Goal: Task Accomplishment & Management: Manage account settings

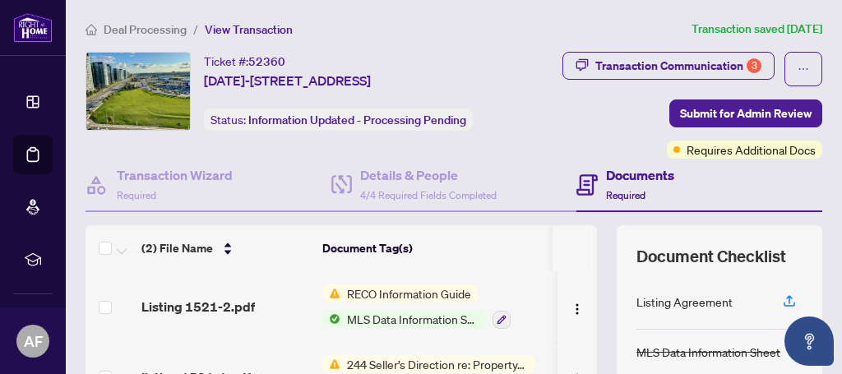
click at [138, 30] on span "Deal Processing" at bounding box center [145, 29] width 83 height 15
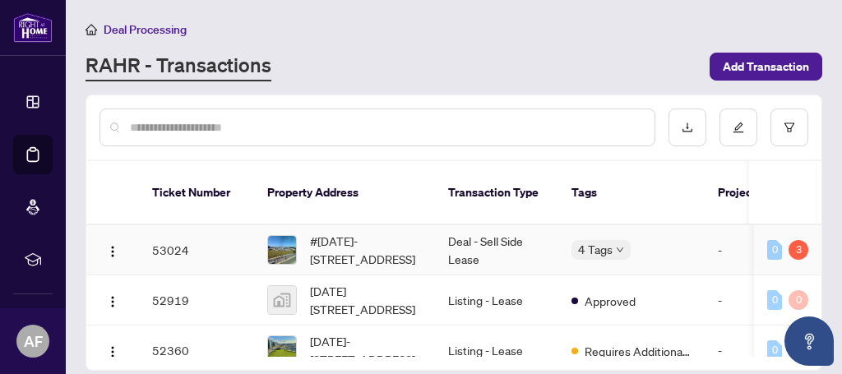
scroll to position [101, 0]
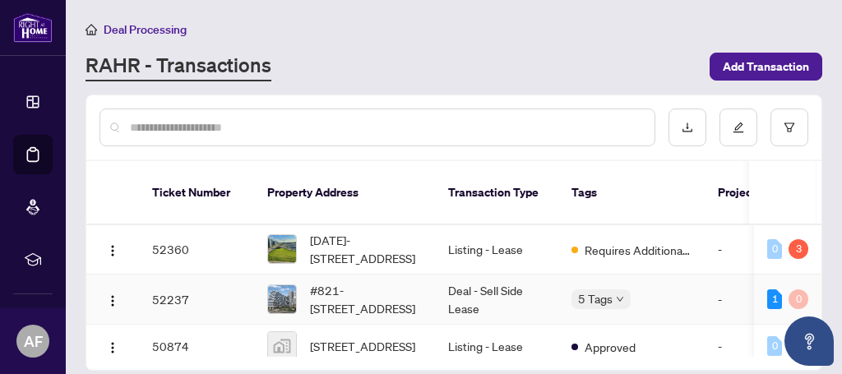
click at [551, 305] on td "Deal - Sell Side Lease" at bounding box center [496, 300] width 123 height 50
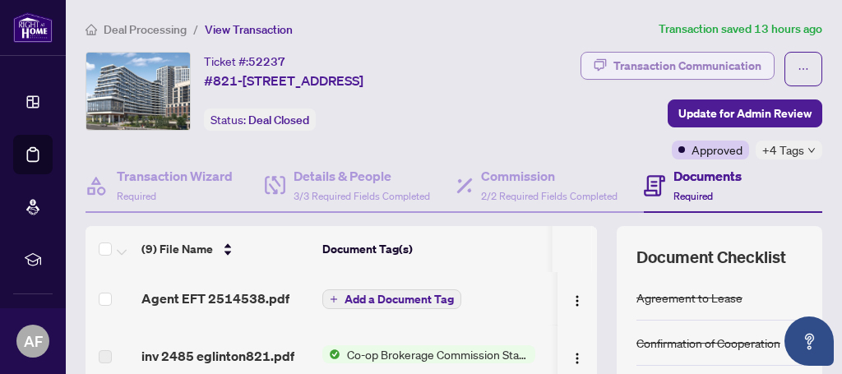
click at [728, 68] on div "Transaction Communication" at bounding box center [687, 66] width 148 height 26
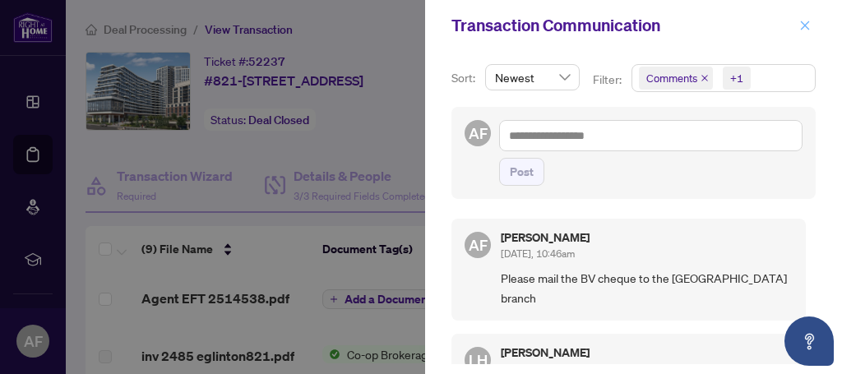
click at [806, 26] on icon "close" at bounding box center [805, 25] width 9 height 9
